Goal: Task Accomplishment & Management: Manage account settings

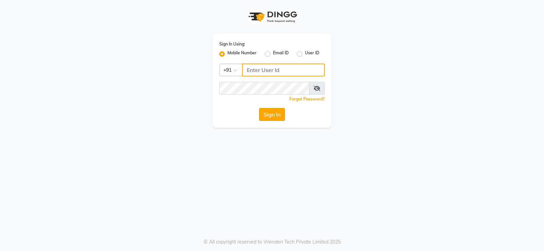
type input "7022887484"
click at [273, 112] on button "Sign In" at bounding box center [272, 114] width 26 height 13
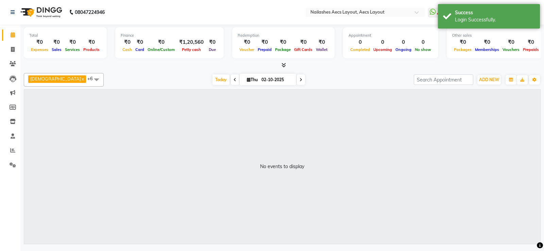
click at [543, 247] on div "08047224946 Select Location × Nailashes Aecs Layout, Aecs Layout WhatsApp Statu…" at bounding box center [272, 125] width 544 height 251
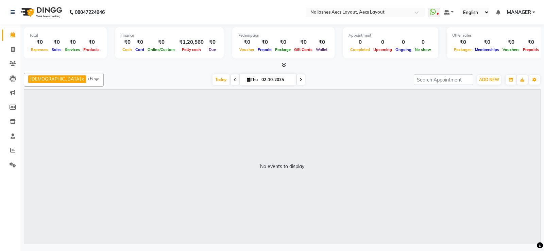
click at [81, 79] on link "x" at bounding box center [82, 78] width 3 height 5
click at [54, 80] on link "x" at bounding box center [54, 78] width 3 height 5
click at [67, 80] on span at bounding box center [68, 79] width 14 height 13
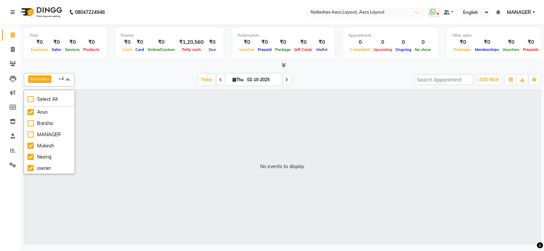
click at [189, 175] on div "No events to display" at bounding box center [282, 167] width 516 height 154
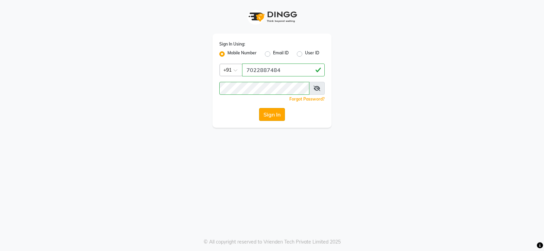
click at [269, 115] on button "Sign In" at bounding box center [272, 114] width 26 height 13
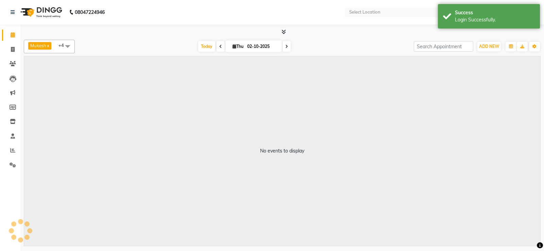
select select "en"
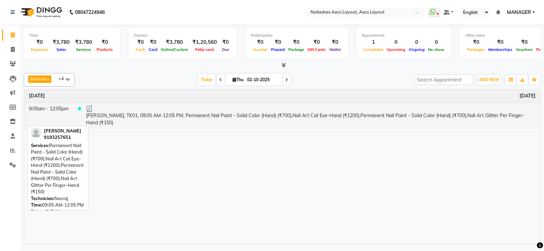
click at [81, 110] on span at bounding box center [79, 108] width 3 height 3
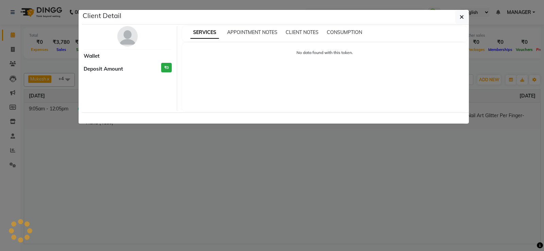
select select "3"
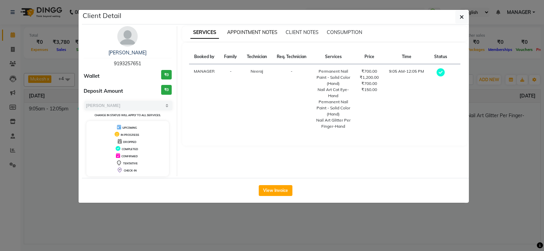
click at [255, 33] on span "APPOINTMENT NOTES" at bounding box center [252, 32] width 50 height 6
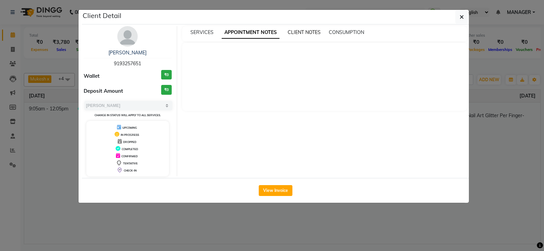
click at [302, 34] on span "CLIENT NOTES" at bounding box center [304, 32] width 33 height 6
click at [205, 34] on span "SERVICES" at bounding box center [201, 32] width 23 height 6
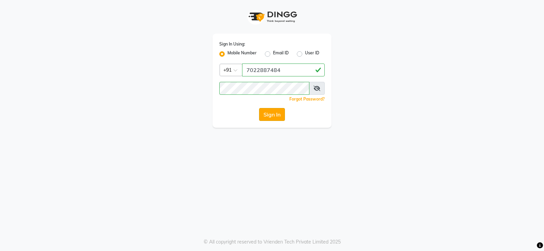
click at [267, 112] on button "Sign In" at bounding box center [272, 114] width 26 height 13
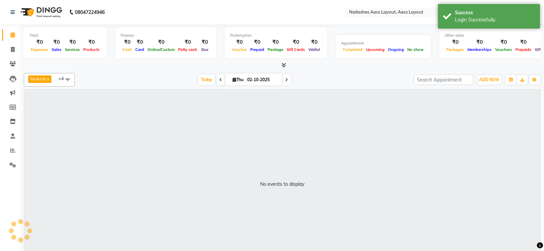
select select "en"
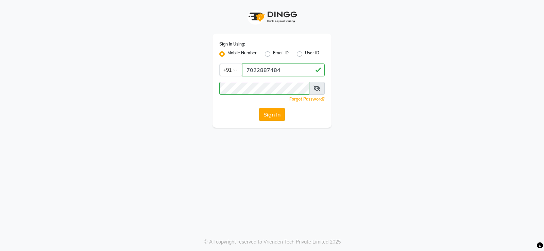
click at [270, 110] on button "Sign In" at bounding box center [272, 114] width 26 height 13
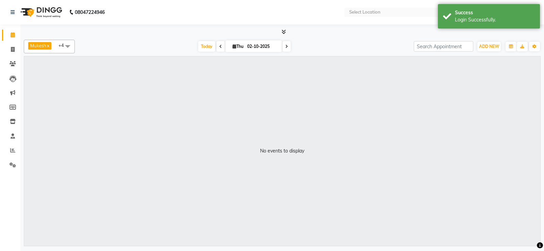
select select "en"
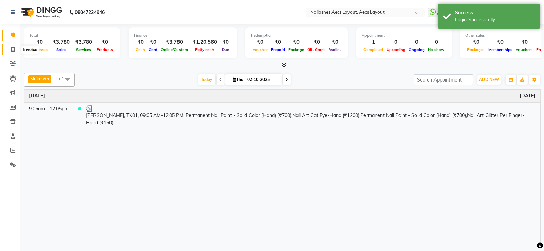
click at [13, 47] on icon at bounding box center [13, 49] width 4 height 5
select select "service"
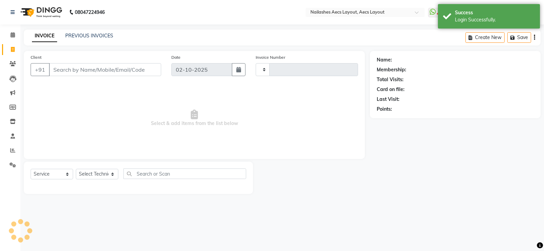
type input "0561"
select select "8467"
click at [82, 71] on input "Client" at bounding box center [105, 69] width 112 height 13
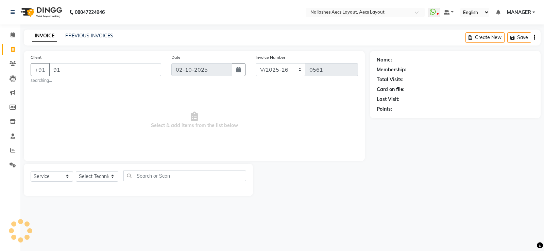
type input "9"
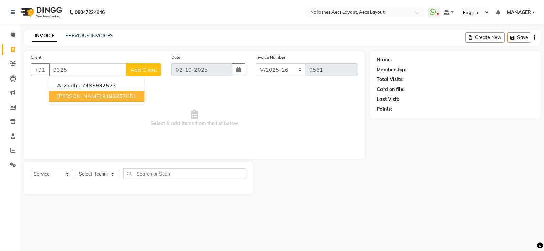
click at [102, 94] on ngb-highlight "91 9325 7651" at bounding box center [119, 96] width 34 height 7
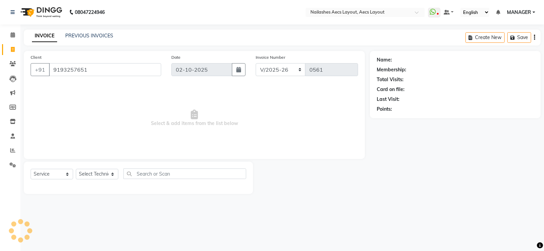
type input "9193257651"
select select "1: Object"
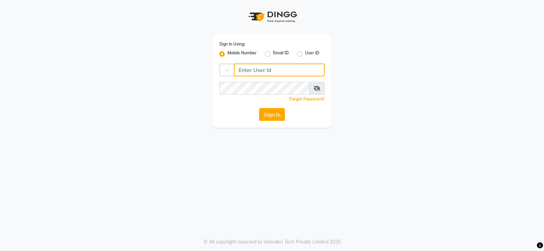
type input "7022887484"
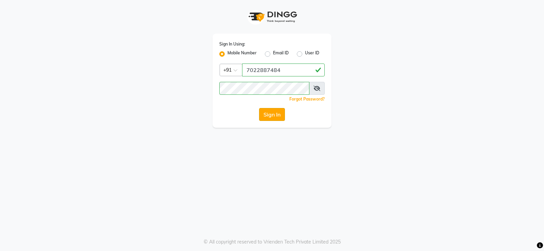
click at [271, 115] on button "Sign In" at bounding box center [272, 114] width 26 height 13
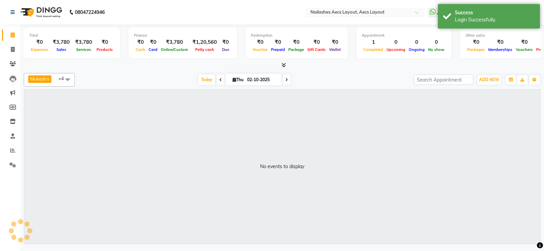
select select "en"
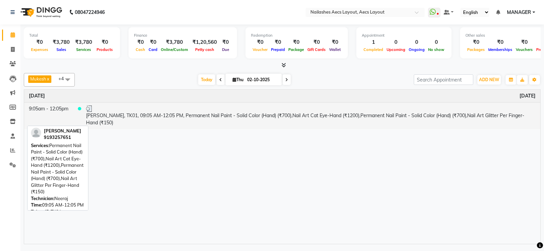
click at [76, 111] on td at bounding box center [77, 115] width 8 height 27
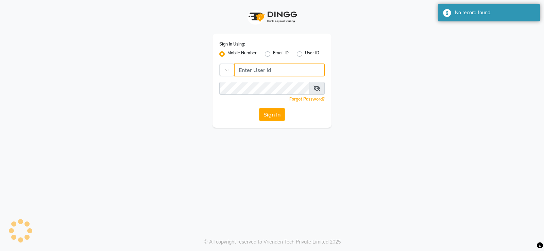
type input "7022887484"
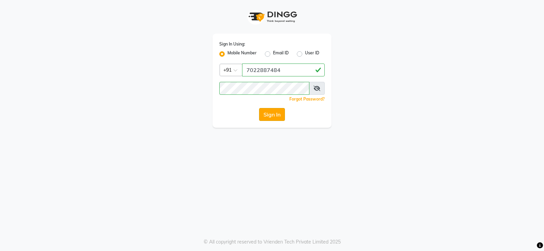
click at [270, 112] on button "Sign In" at bounding box center [272, 114] width 26 height 13
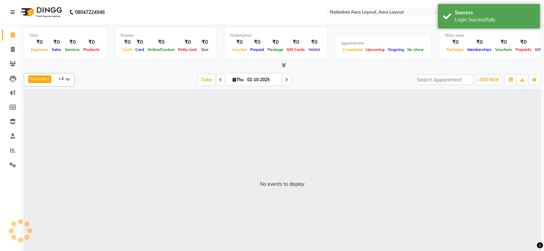
select select "en"
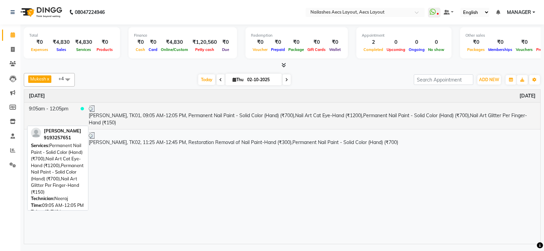
click at [128, 114] on td "[PERSON_NAME], TK01, 09:05 AM-12:05 PM, Permanent Nail Paint - Solid Color (Han…" at bounding box center [312, 115] width 456 height 27
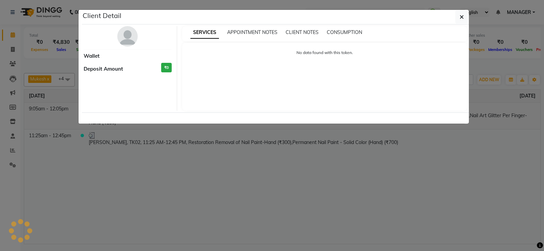
select select "3"
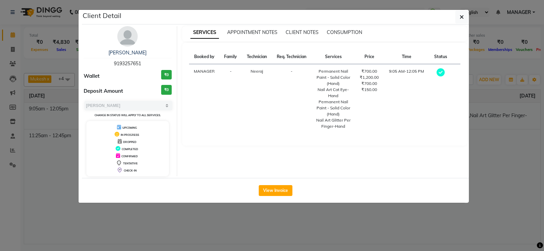
click at [54, 173] on ngb-modal-window "Client Detail [PERSON_NAME] 9193257651 Wallet ₹0 Deposit Amount ₹0 Select MARK …" at bounding box center [272, 125] width 544 height 251
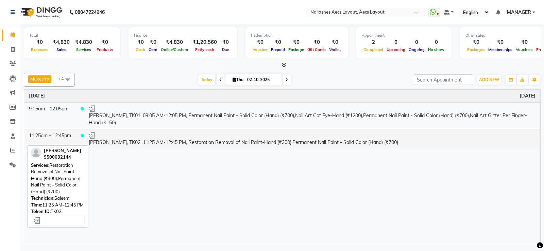
click at [126, 139] on td "[PERSON_NAME], TK02, 11:25 AM-12:45 PM, Restoration Removal of Nail Paint-Hand …" at bounding box center [312, 139] width 456 height 20
select select "3"
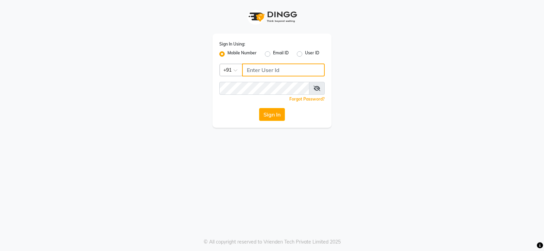
type input "7022887484"
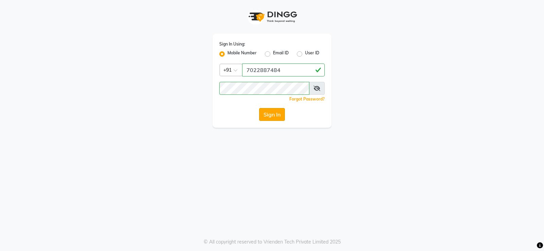
click at [279, 116] on button "Sign In" at bounding box center [272, 114] width 26 height 13
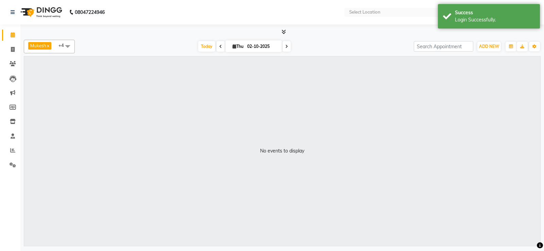
select select "en"
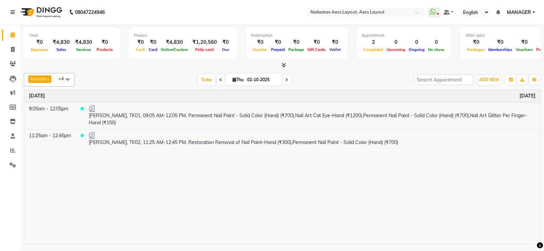
click at [63, 43] on div "₹4,830" at bounding box center [61, 42] width 22 height 8
click at [10, 48] on span at bounding box center [13, 50] width 12 height 8
select select "service"
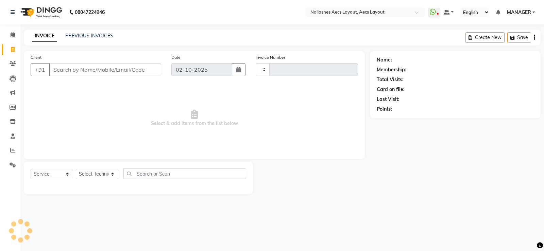
type input "0562"
select select "8467"
click at [13, 34] on icon at bounding box center [13, 34] width 4 height 5
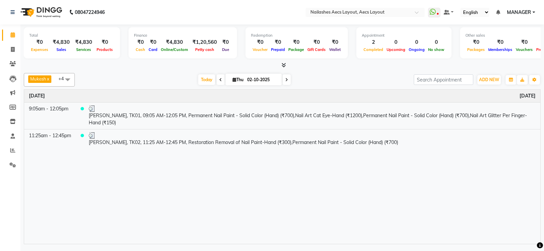
click at [13, 34] on icon at bounding box center [13, 34] width 4 height 5
click at [12, 49] on icon at bounding box center [13, 49] width 4 height 5
select select "service"
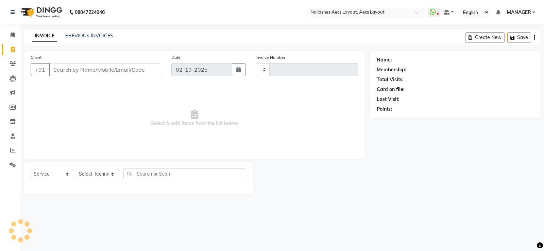
type input "0562"
select select "8467"
click at [85, 33] on link "PREVIOUS INVOICES" at bounding box center [89, 36] width 48 height 6
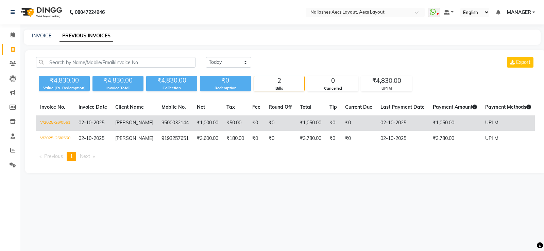
click at [199, 123] on td "₹1,000.00" at bounding box center [208, 123] width 30 height 16
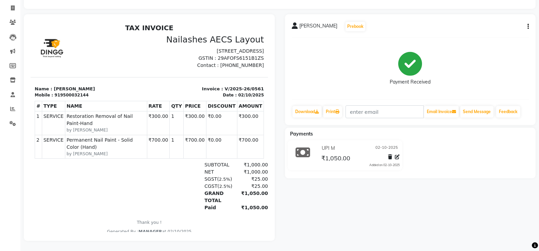
scroll to position [47, 0]
